Goal: Information Seeking & Learning: Learn about a topic

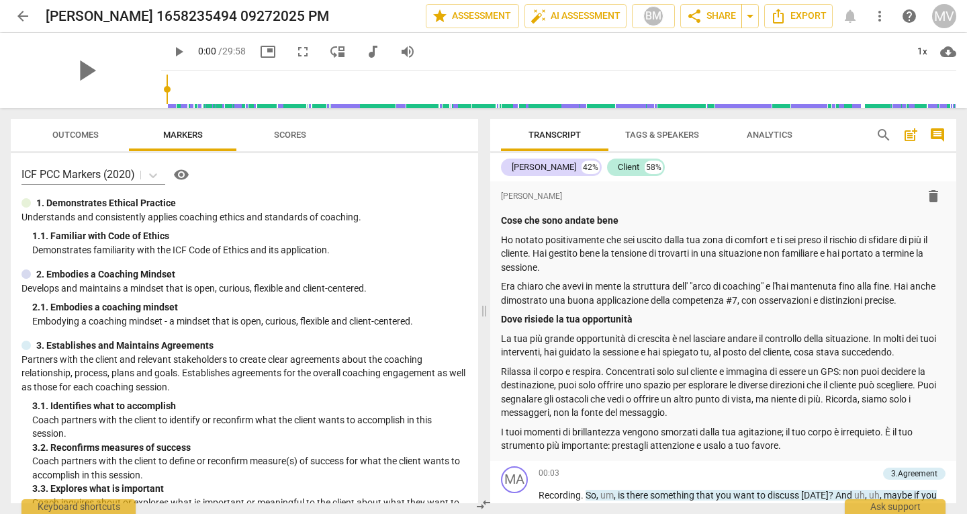
click at [15, 7] on button "arrow_back" at bounding box center [23, 16] width 24 height 24
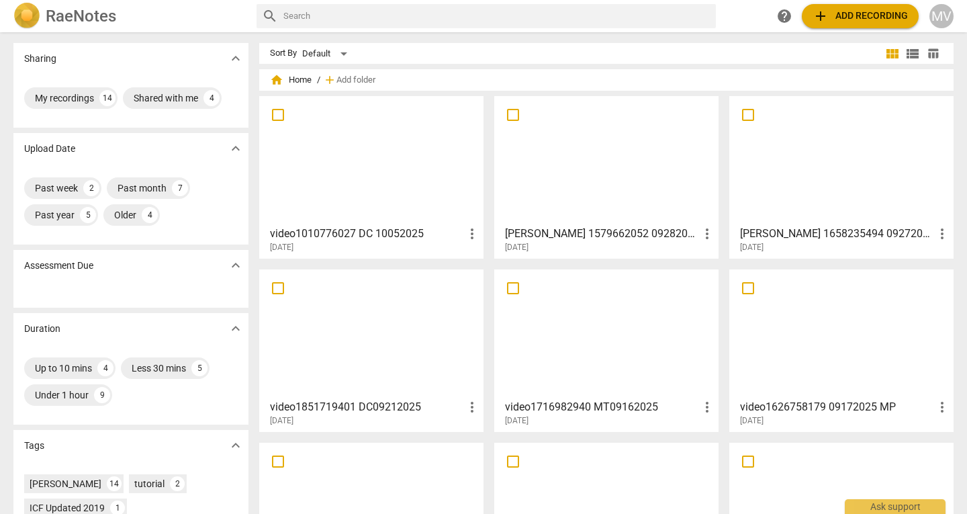
click at [673, 163] on div at bounding box center [606, 160] width 215 height 119
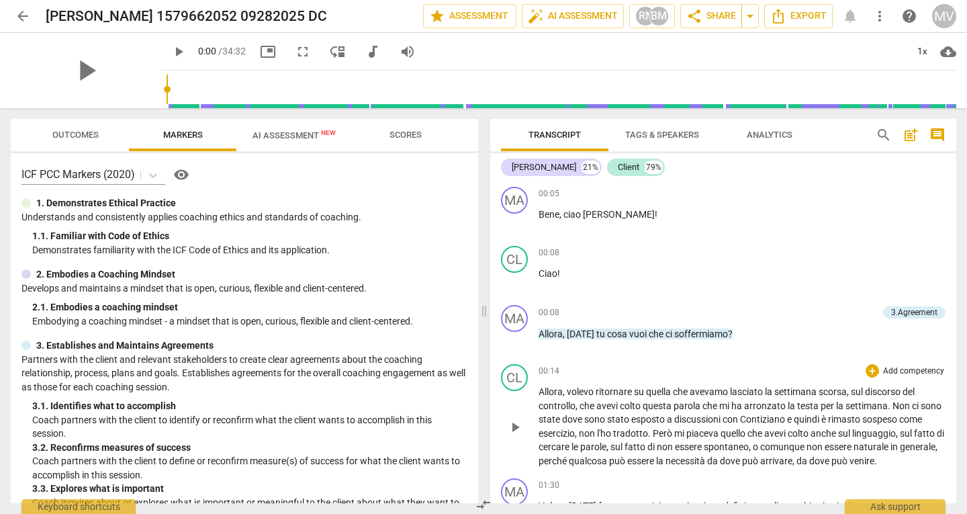
click at [950, 380] on div "CL play_arrow pause 00:14 + Add competency keyboard_arrow_right Allora , volevo…" at bounding box center [723, 416] width 466 height 114
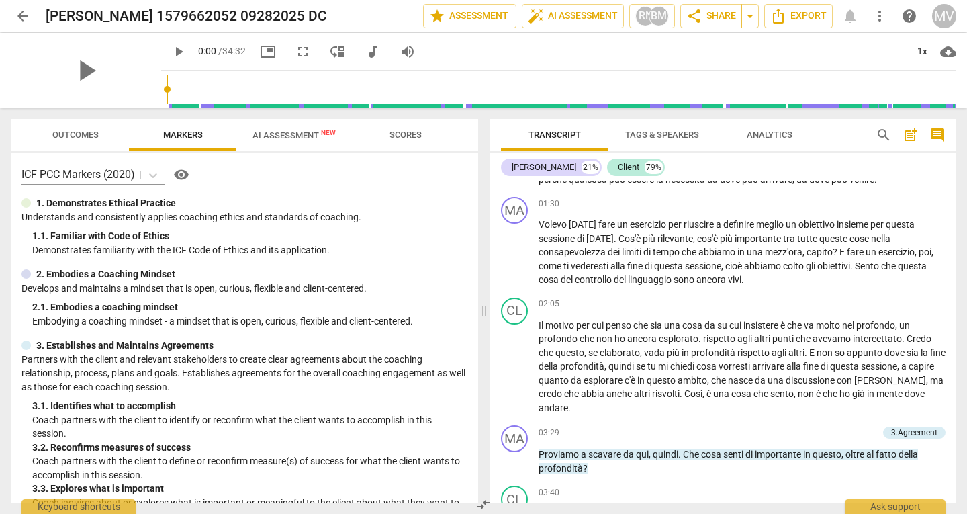
scroll to position [563, 0]
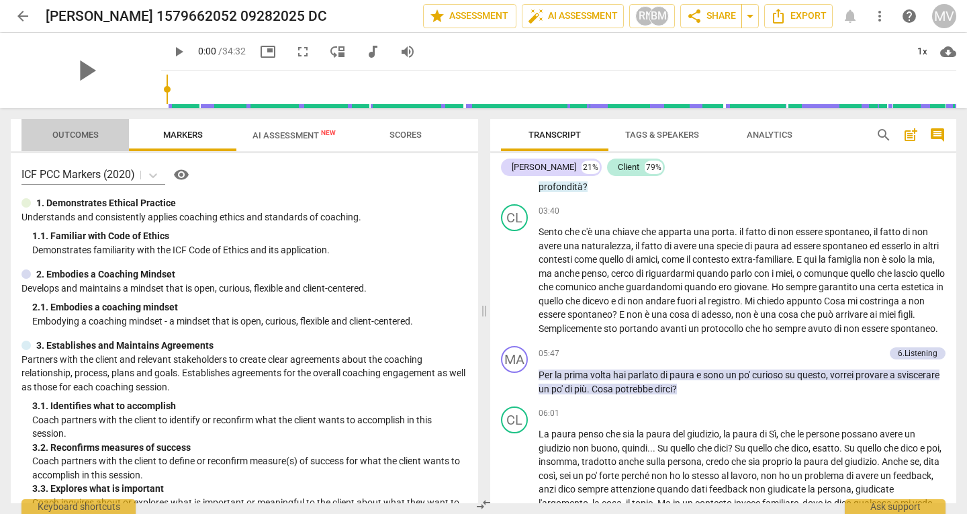
click at [60, 137] on span "Outcomes" at bounding box center [75, 135] width 46 height 10
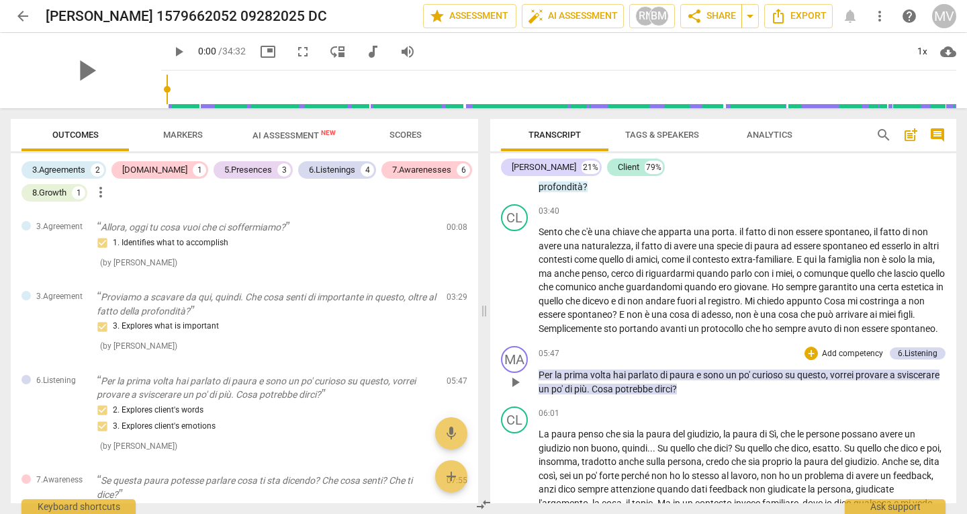
click at [854, 380] on span "vorrei" at bounding box center [843, 374] width 26 height 11
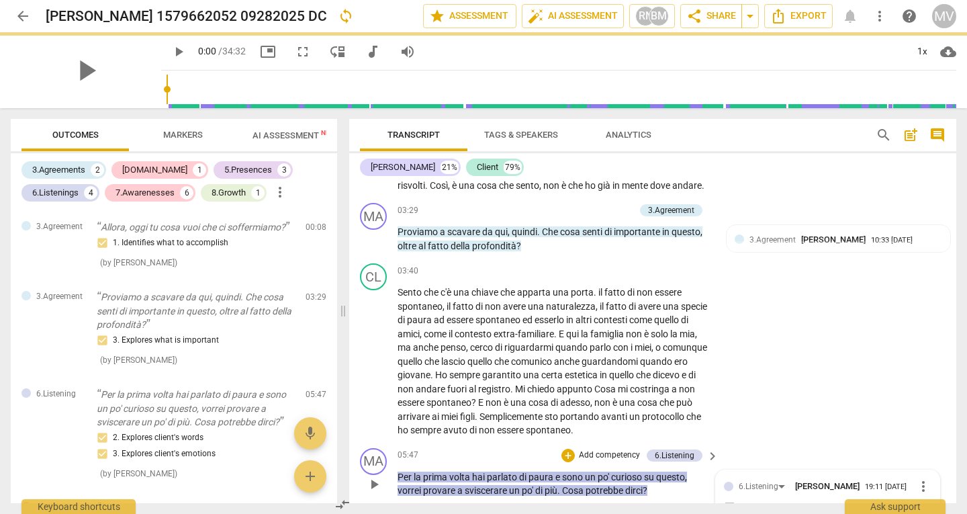
scroll to position [860, 0]
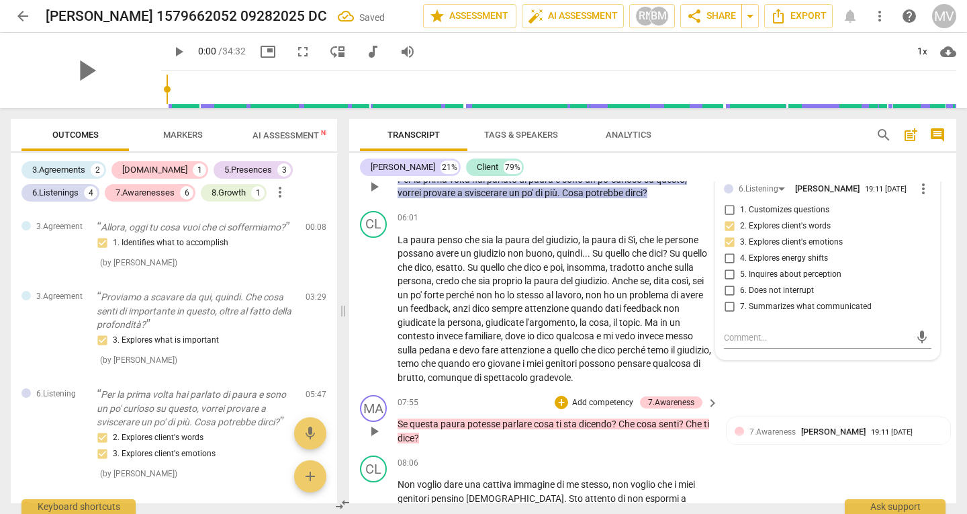
click at [882, 394] on div "MA play_arrow pause 07:55 + Add competency 7.Awareness keyboard_arrow_right Se …" at bounding box center [652, 420] width 607 height 60
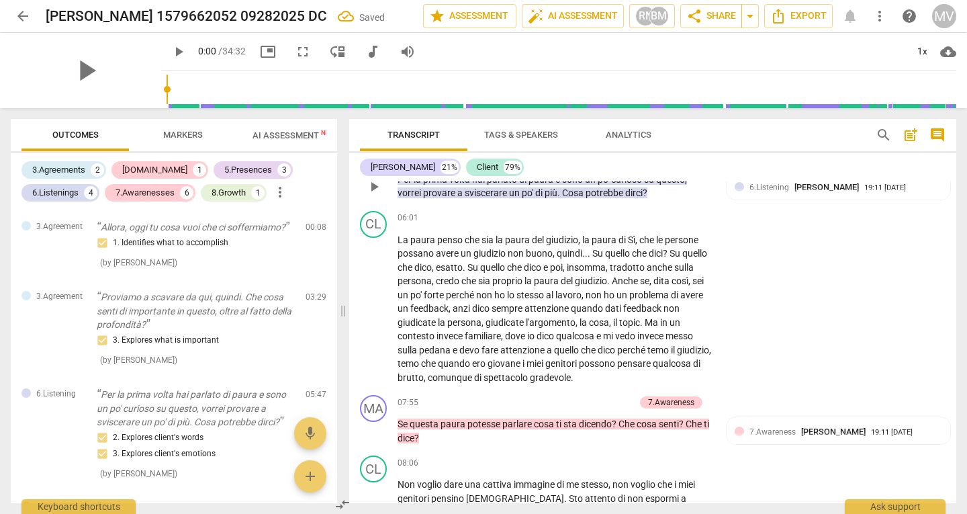
click at [963, 427] on div "Transcript Tags & Speakers Analytics search post_add comment [PERSON_NAME] 21% …" at bounding box center [655, 311] width 623 height 406
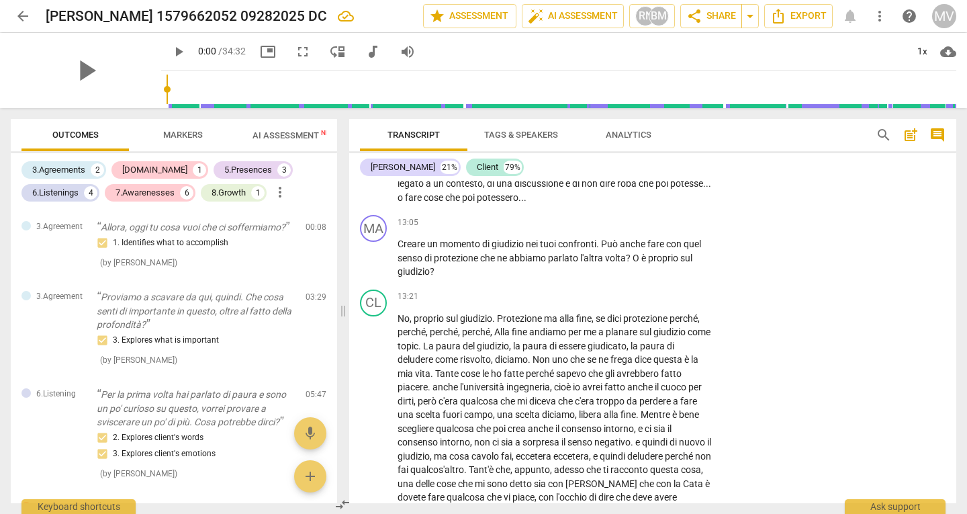
scroll to position [1986, 0]
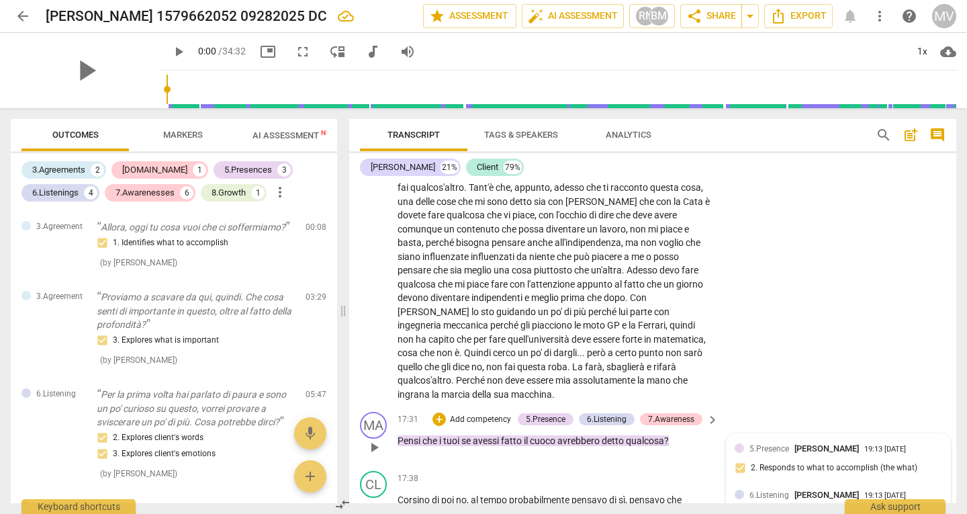
click at [895, 447] on div "19:13 [DATE]" at bounding box center [885, 449] width 42 height 9
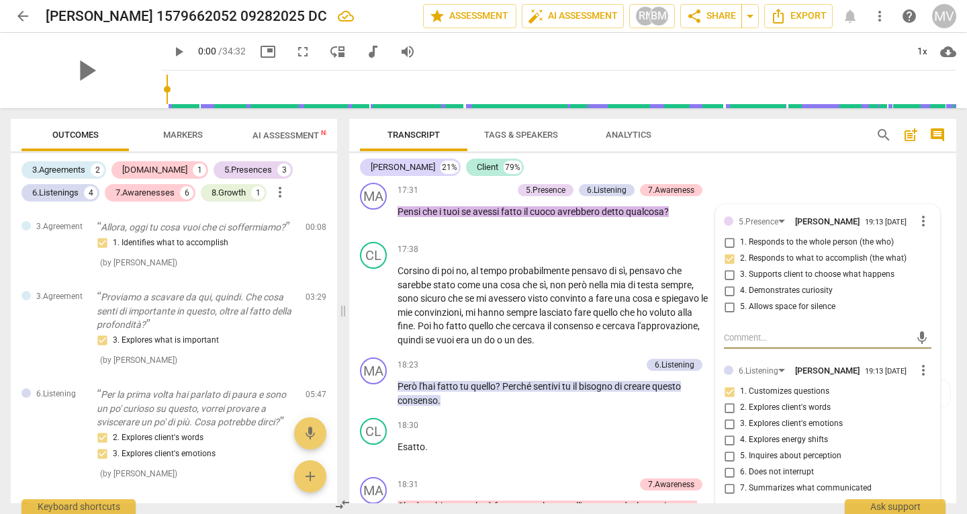
click at [816, 167] on div "[PERSON_NAME] 21% Client 79%" at bounding box center [653, 167] width 586 height 23
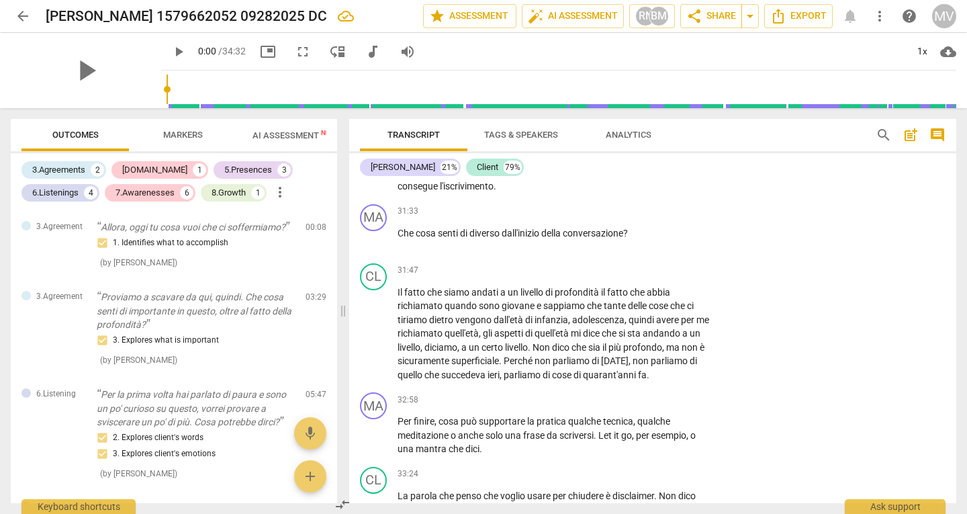
scroll to position [4749, 0]
